Goal: Information Seeking & Learning: Learn about a topic

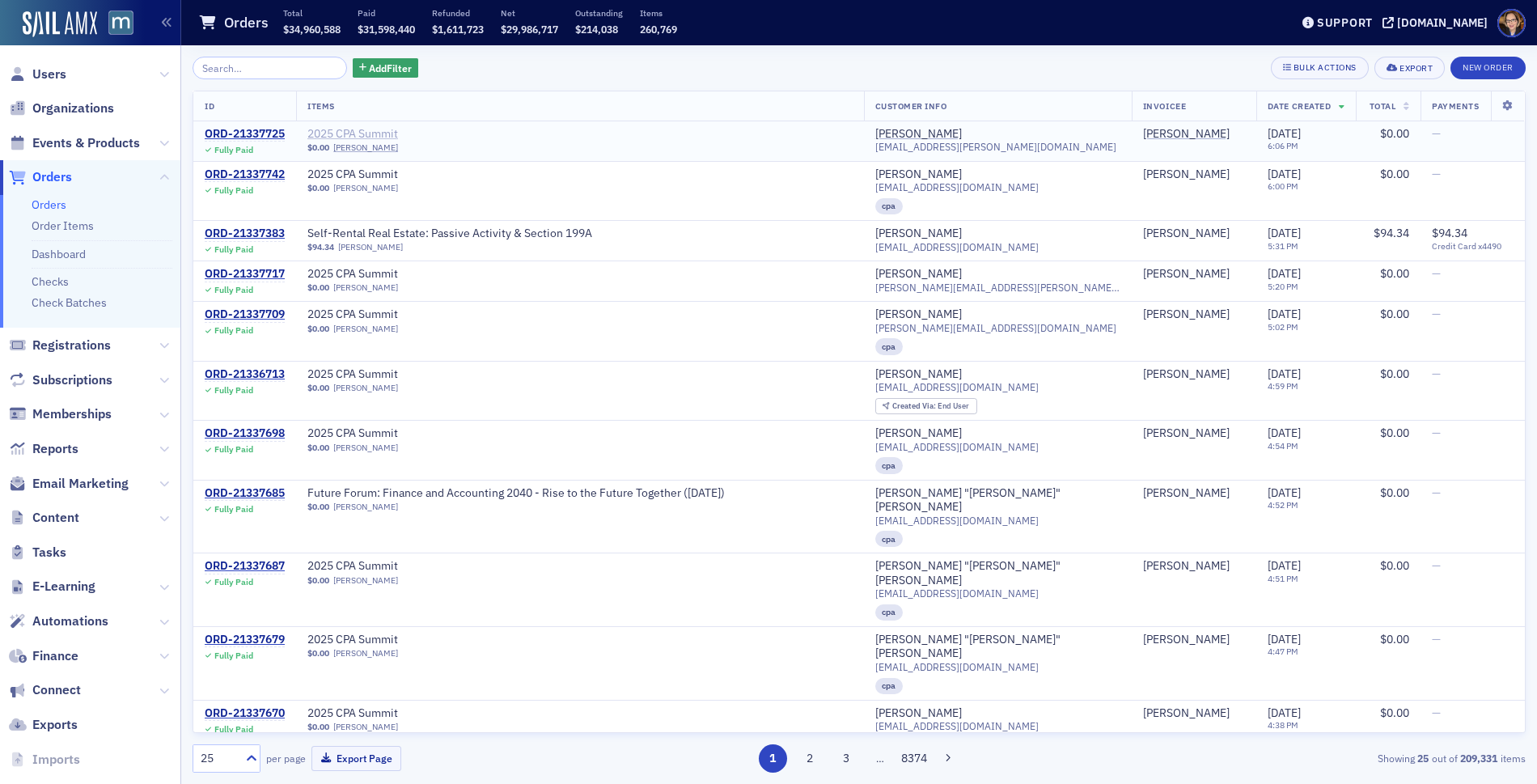
click at [364, 131] on span "2025 CPA Summit" at bounding box center [410, 134] width 204 height 15
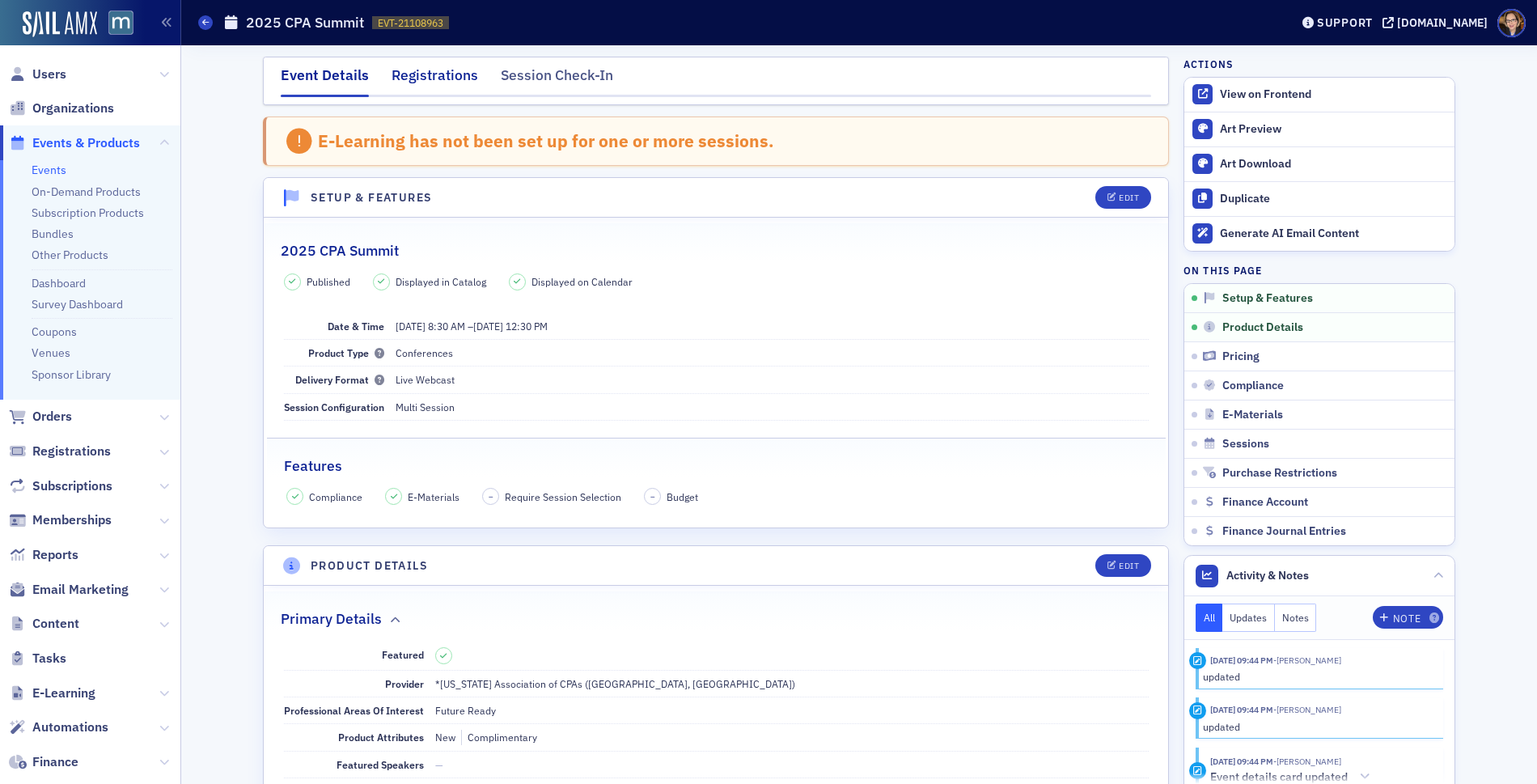
click at [406, 80] on div "Registrations" at bounding box center [435, 79] width 87 height 30
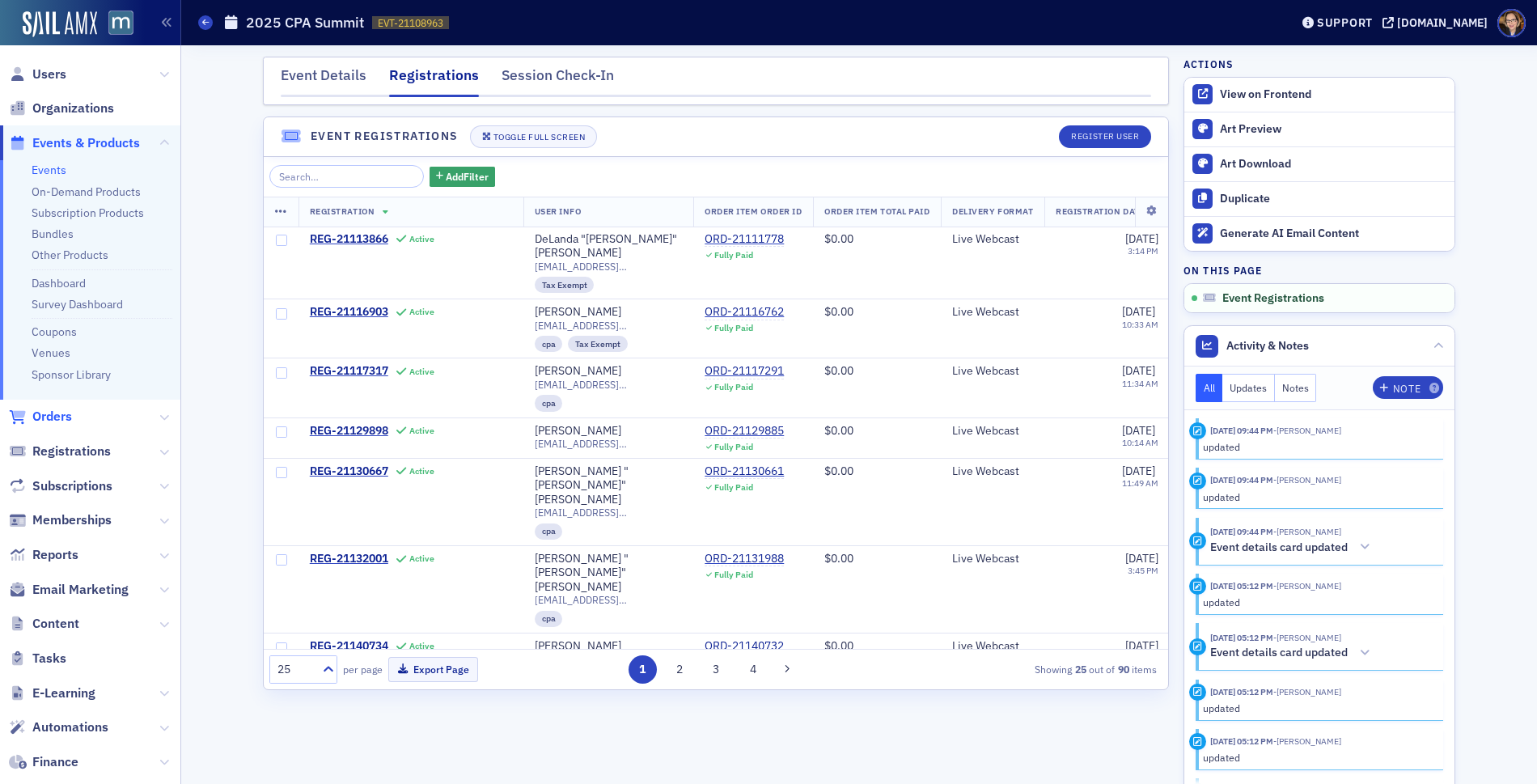
click at [61, 420] on span "Orders" at bounding box center [52, 417] width 40 height 18
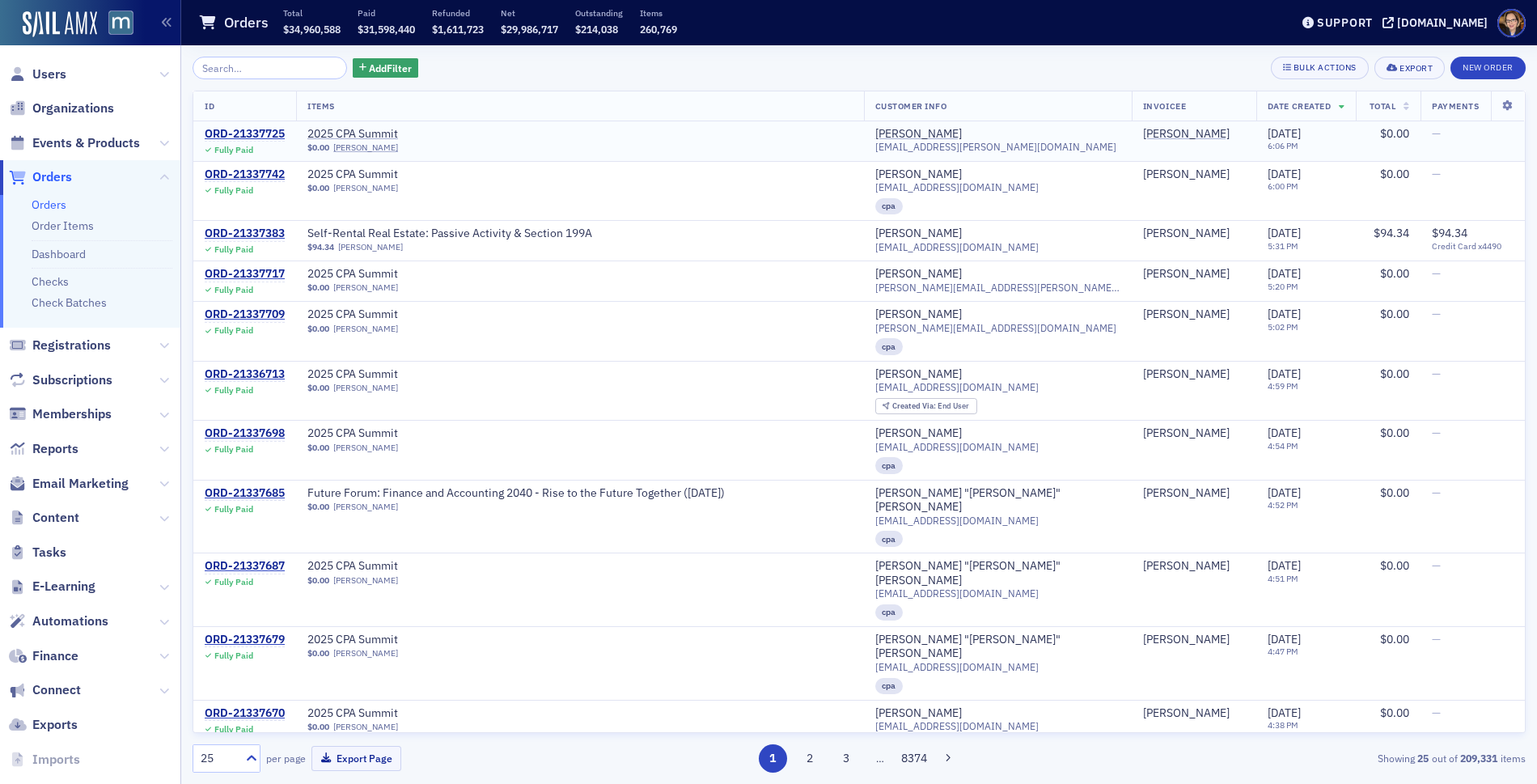
drag, startPoint x: 71, startPoint y: 143, endPoint x: 452, endPoint y: 125, distance: 381.4
click at [71, 143] on span "Events & Products" at bounding box center [86, 143] width 108 height 18
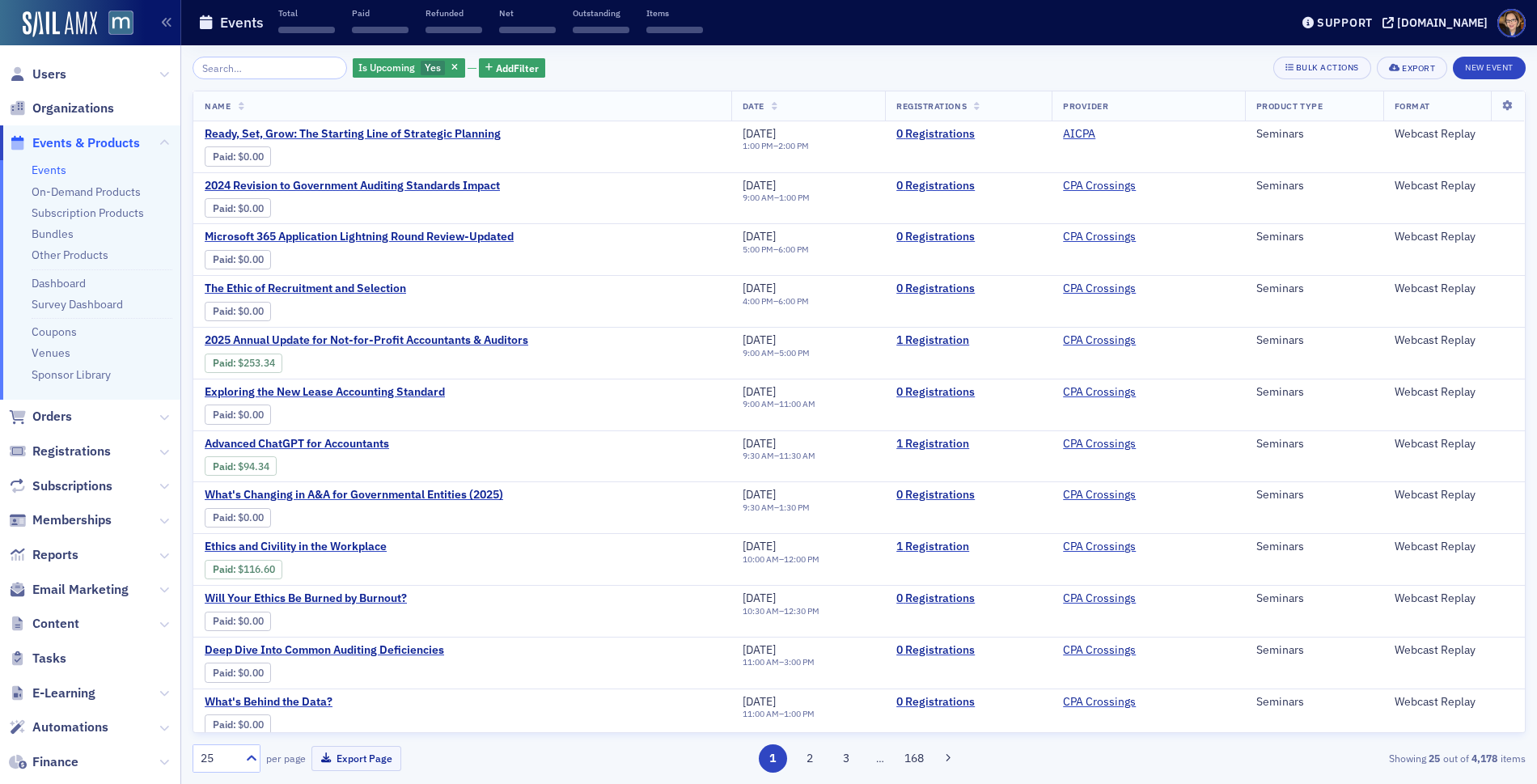
click at [294, 66] on input "search" at bounding box center [270, 68] width 155 height 23
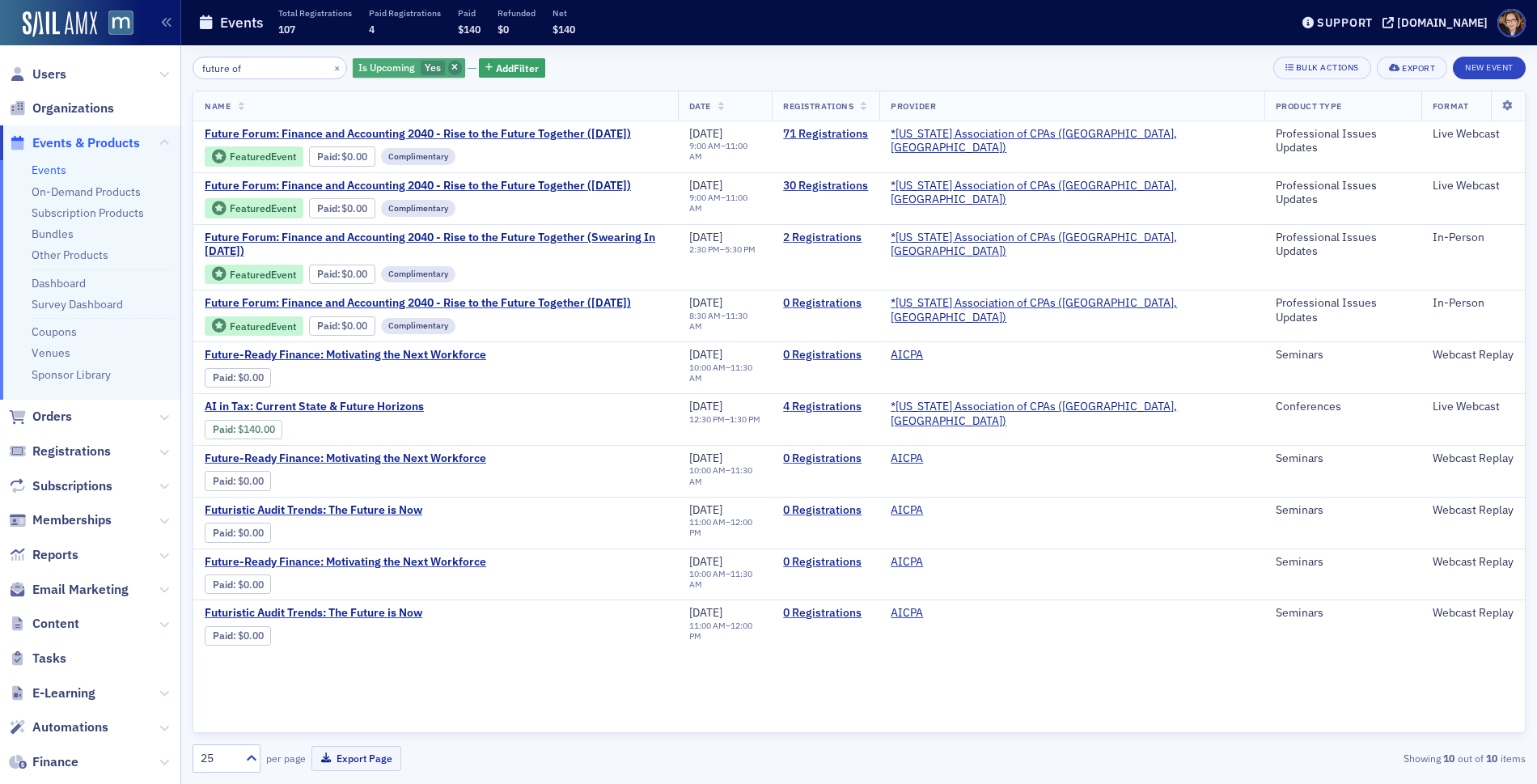
type input "future of"
click at [452, 66] on icon "button" at bounding box center [455, 68] width 6 height 9
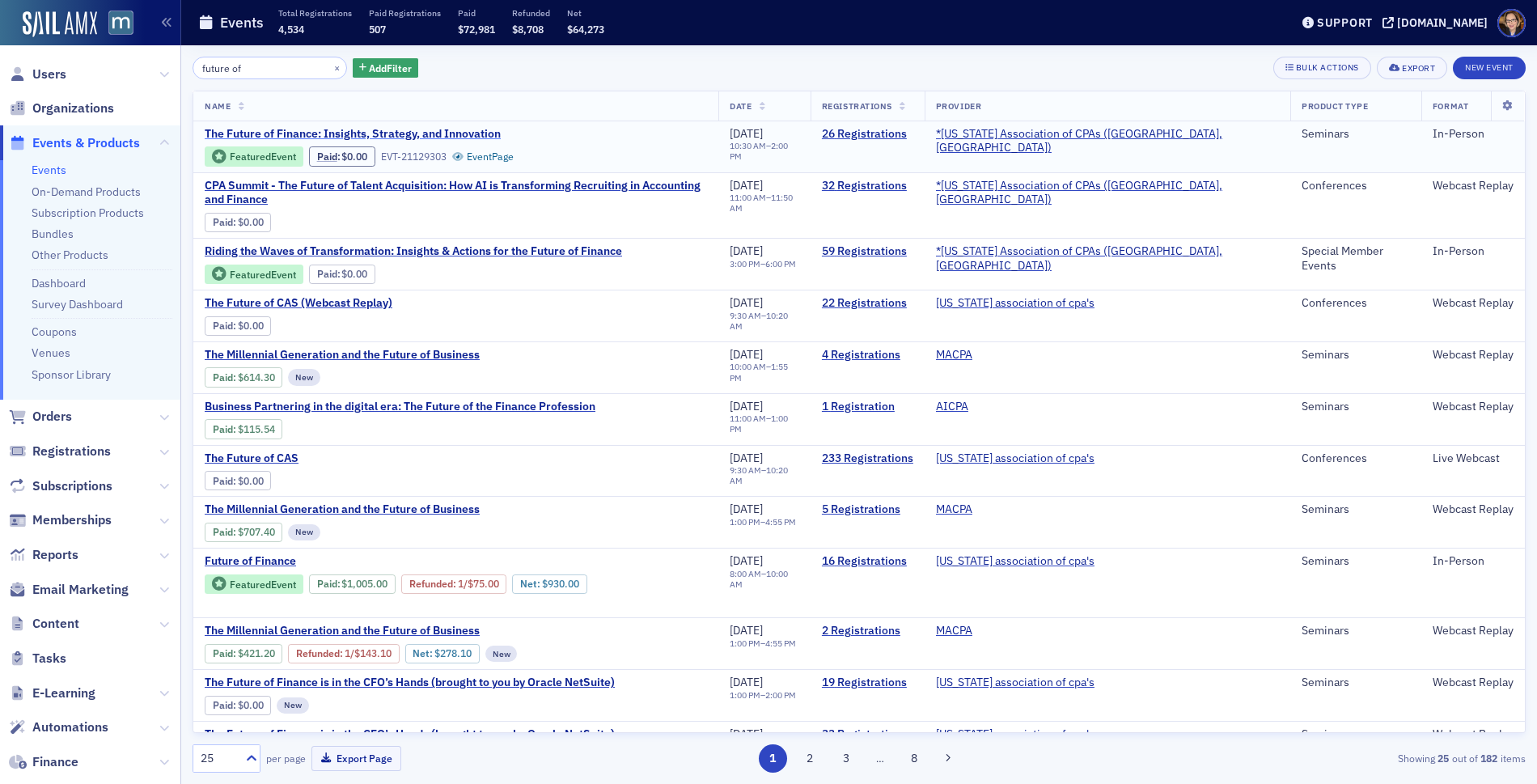
click at [422, 133] on span "The Future of Finance: Insights, Strategy, and Innovation" at bounding box center [353, 134] width 296 height 15
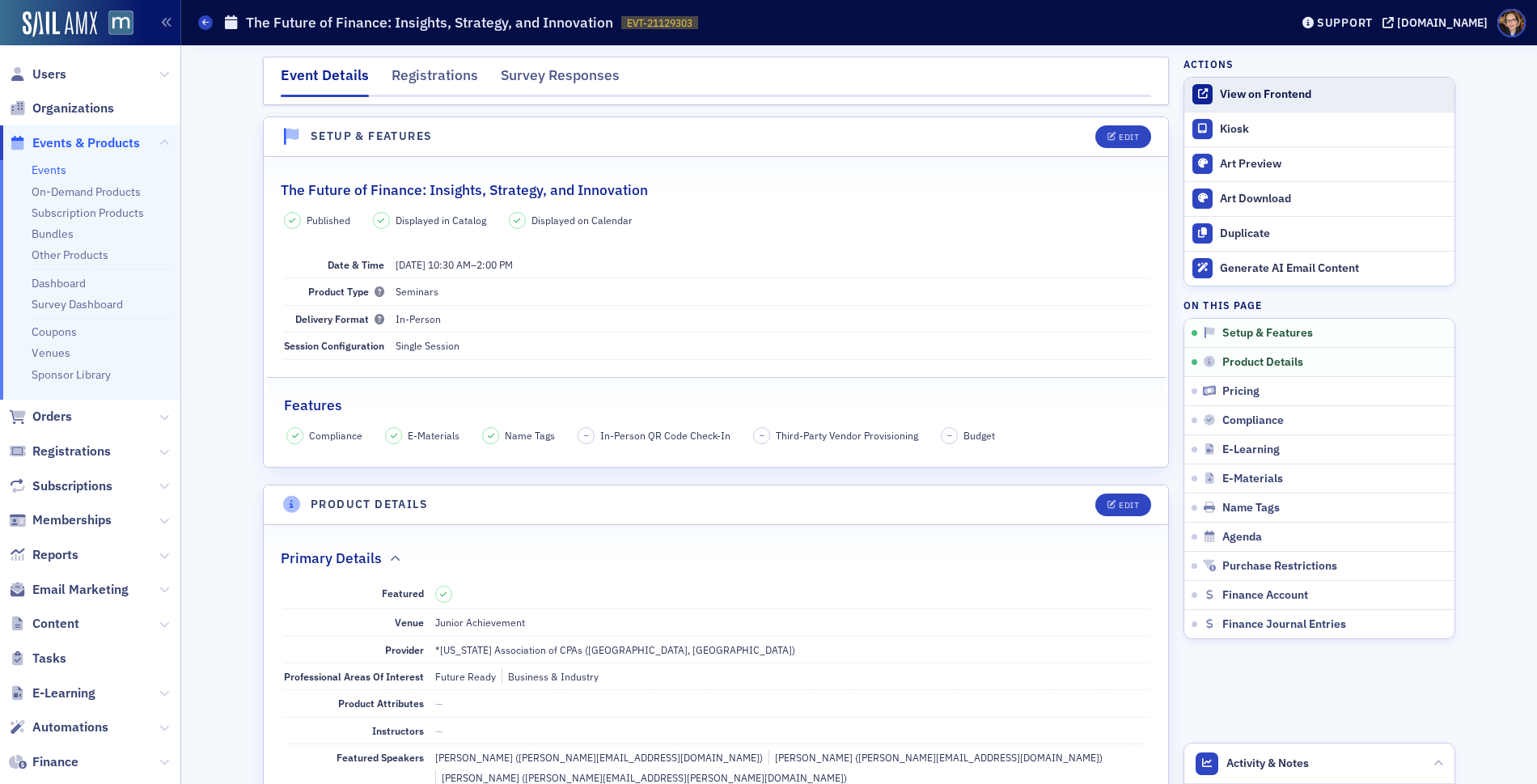
click at [1246, 95] on div "View on Frontend" at bounding box center [1334, 95] width 227 height 15
click at [1276, 89] on div "View on Frontend" at bounding box center [1334, 95] width 227 height 15
